Goal: Information Seeking & Learning: Learn about a topic

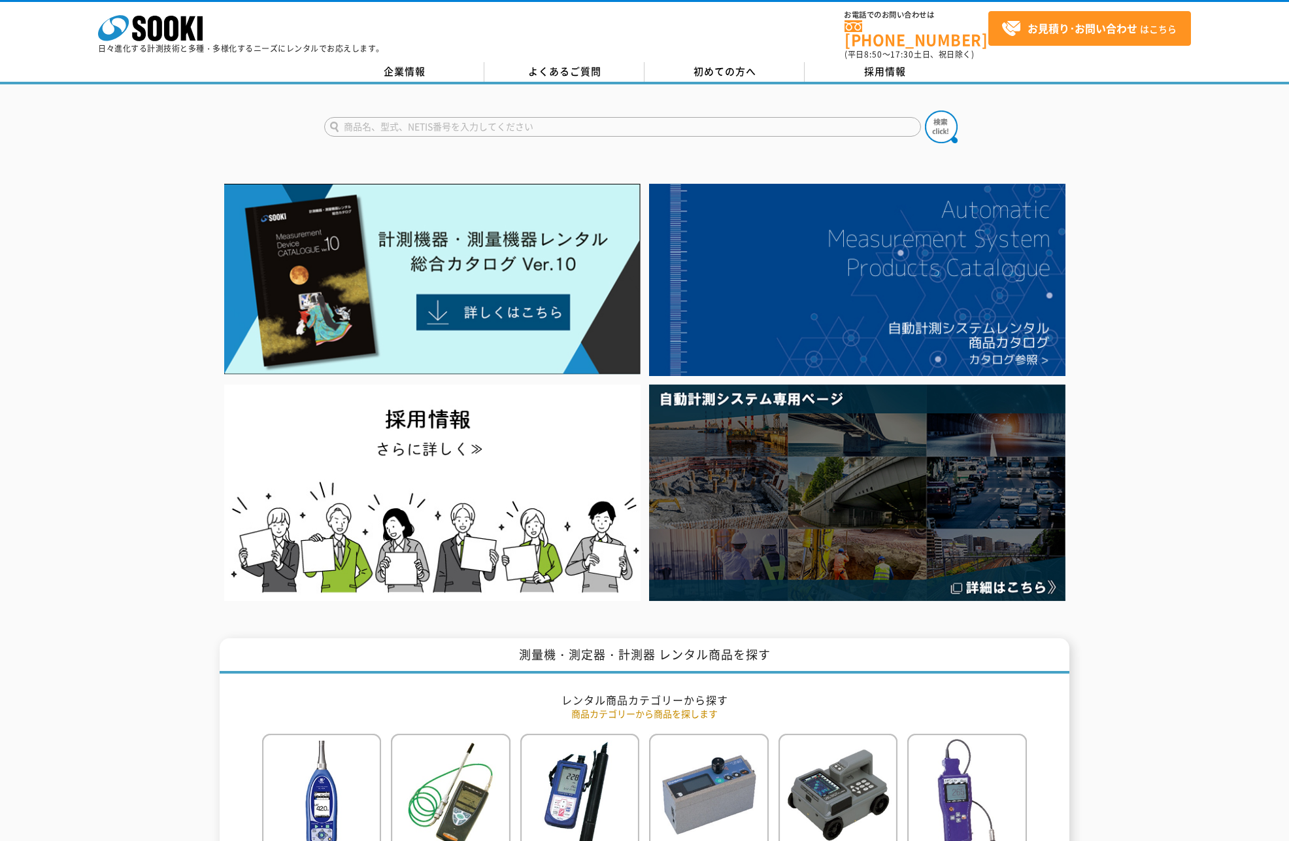
click at [591, 117] on input "text" at bounding box center [622, 127] width 597 height 20
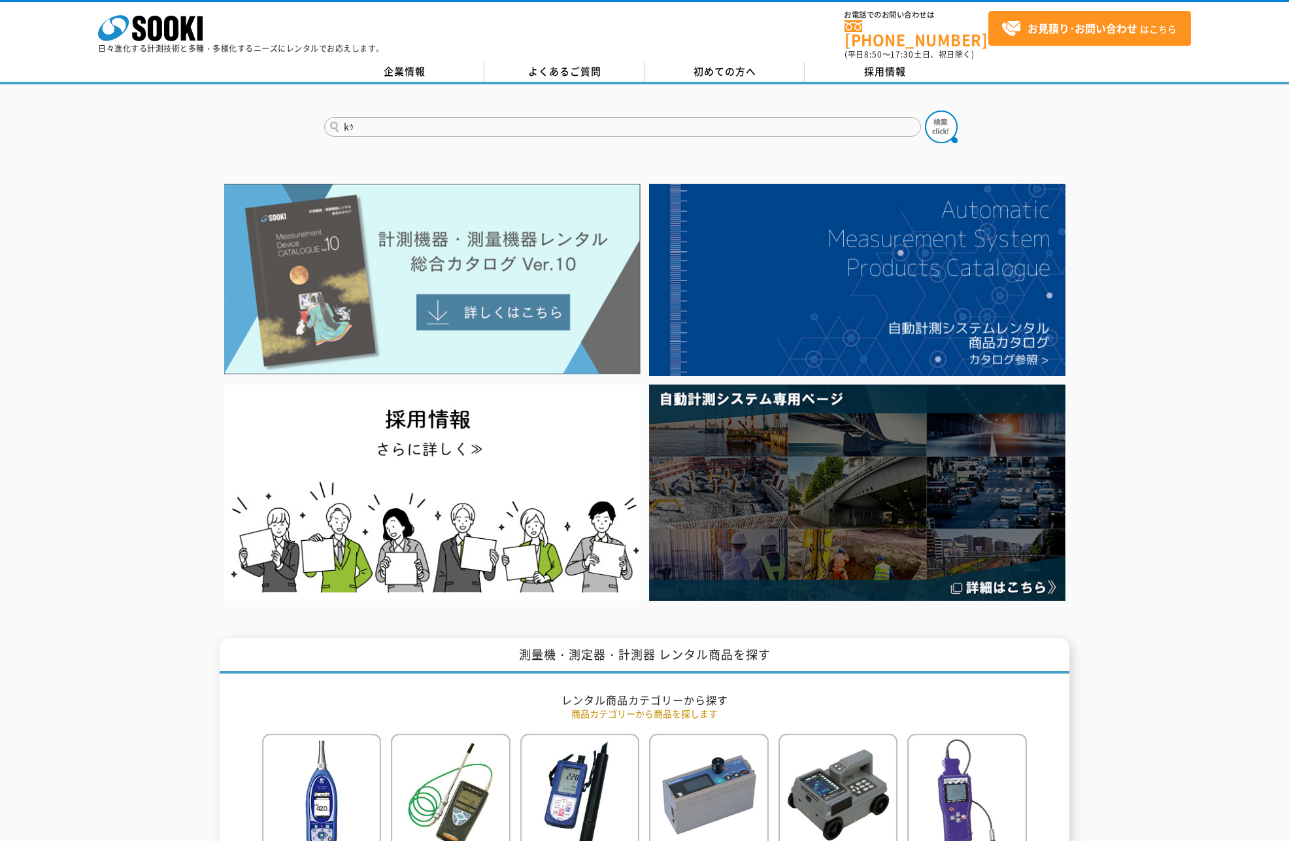
type input "k"
type input "ｸﾗﾝﾌﾟﾃｽﾀｰ"
click at [925, 111] on button at bounding box center [941, 127] width 33 height 33
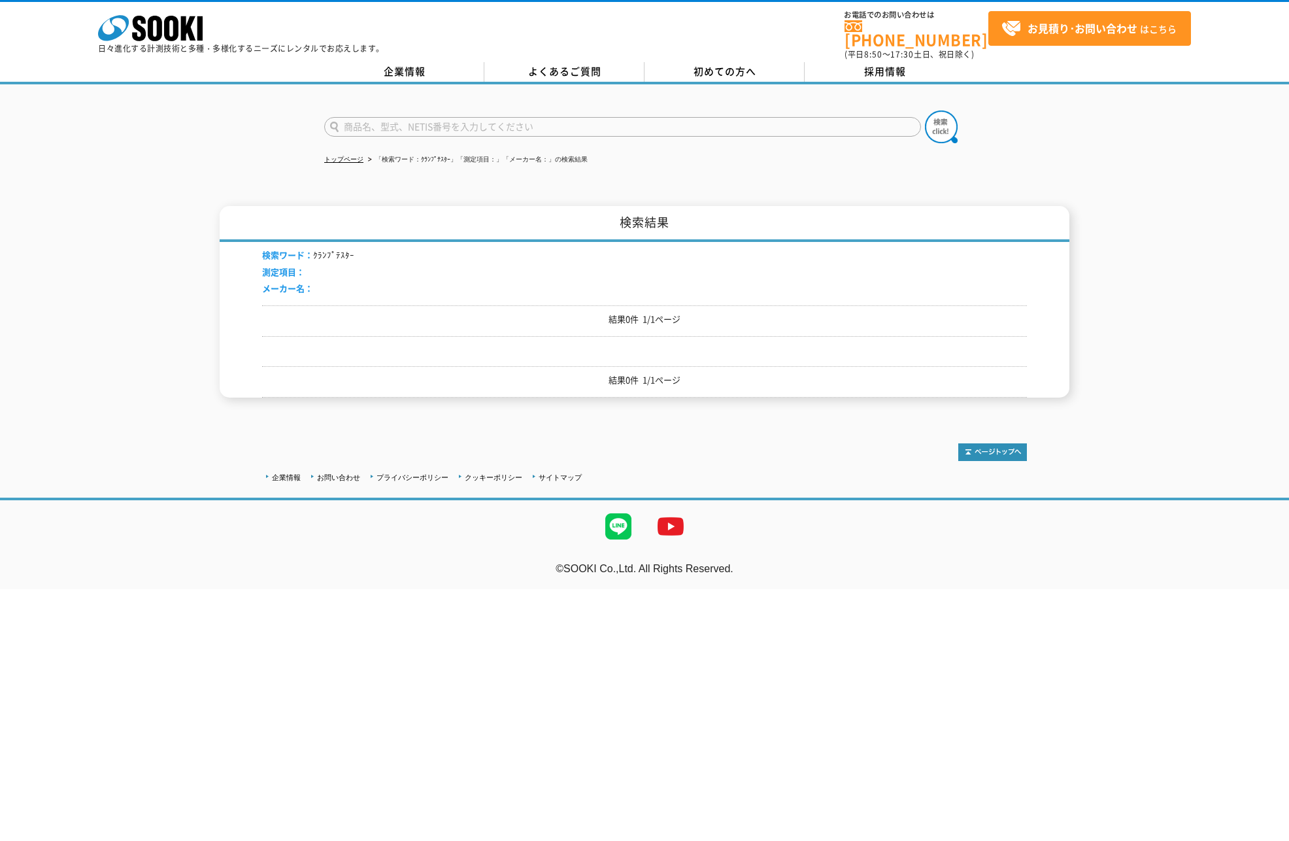
drag, startPoint x: 1232, startPoint y: 609, endPoint x: 1202, endPoint y: 598, distance: 32.3
click at [1232, 589] on html "株式会社 ソーキ spMenu 日々進化する計測技術と多種・多様化するニーズにレンタルでお応えします。 お電話でのお問い合わせは [PHONE_NUMBER]…" at bounding box center [644, 294] width 1289 height 589
